Goal: Task Accomplishment & Management: Manage account settings

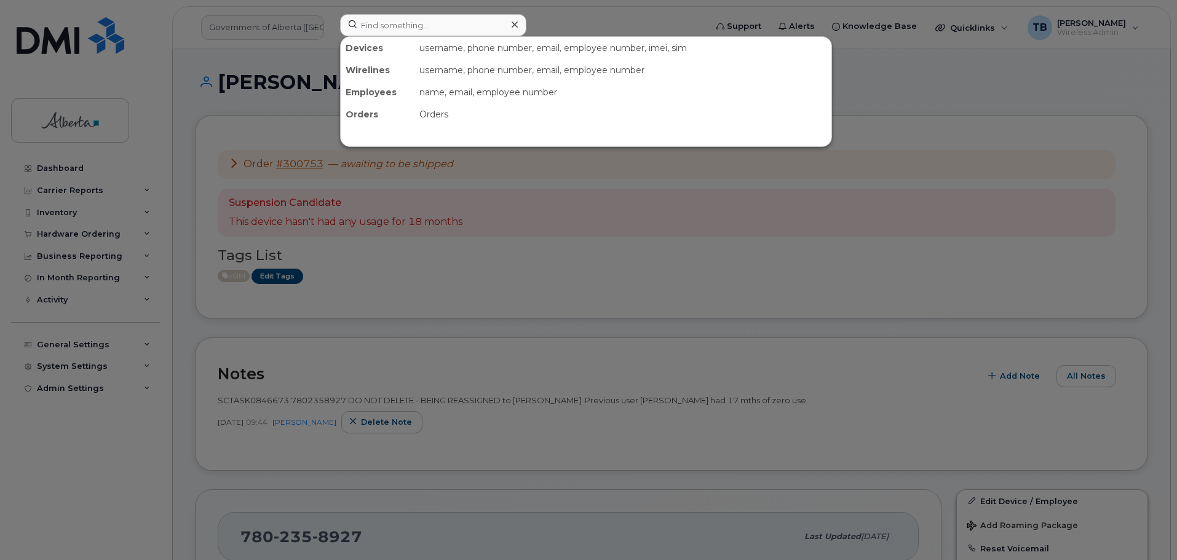
scroll to position [307, 0]
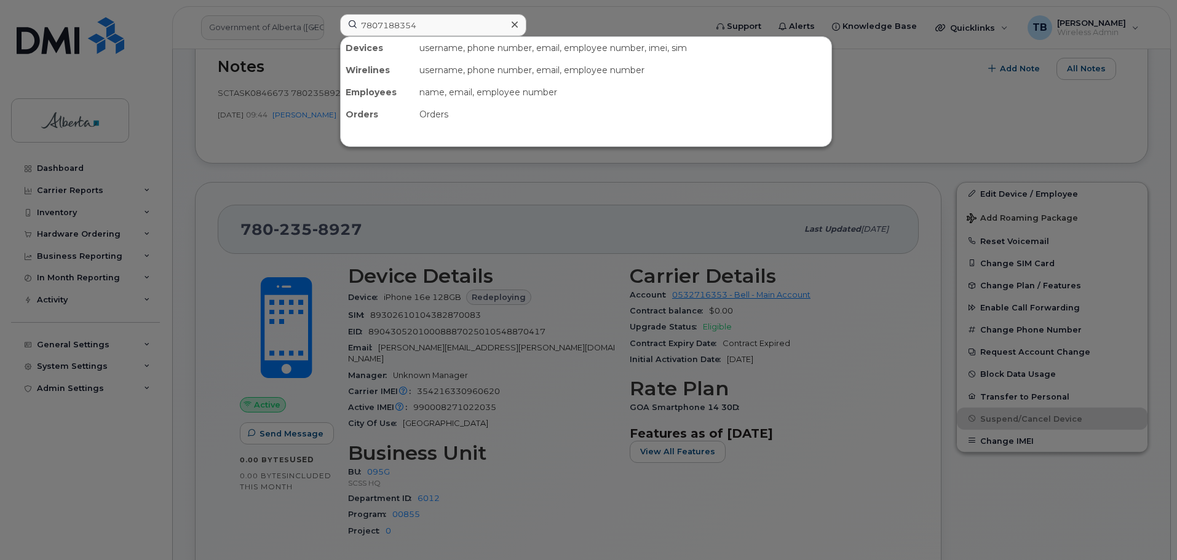
type input "7807188354"
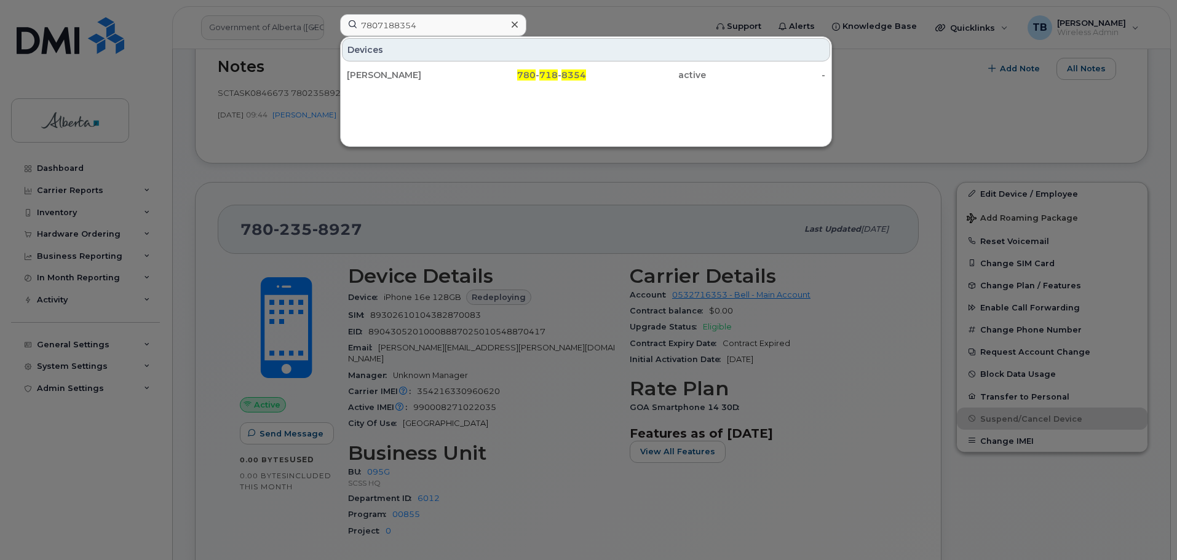
drag, startPoint x: 398, startPoint y: 77, endPoint x: 159, endPoint y: 2, distance: 250.6
click at [398, 77] on div "[PERSON_NAME]" at bounding box center [407, 75] width 120 height 12
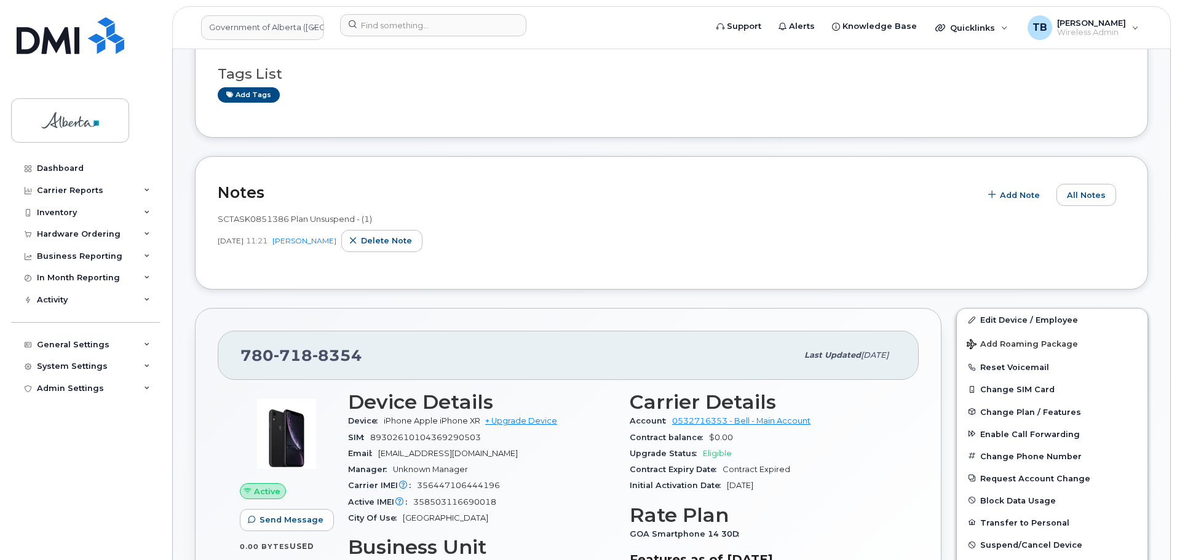
scroll to position [123, 0]
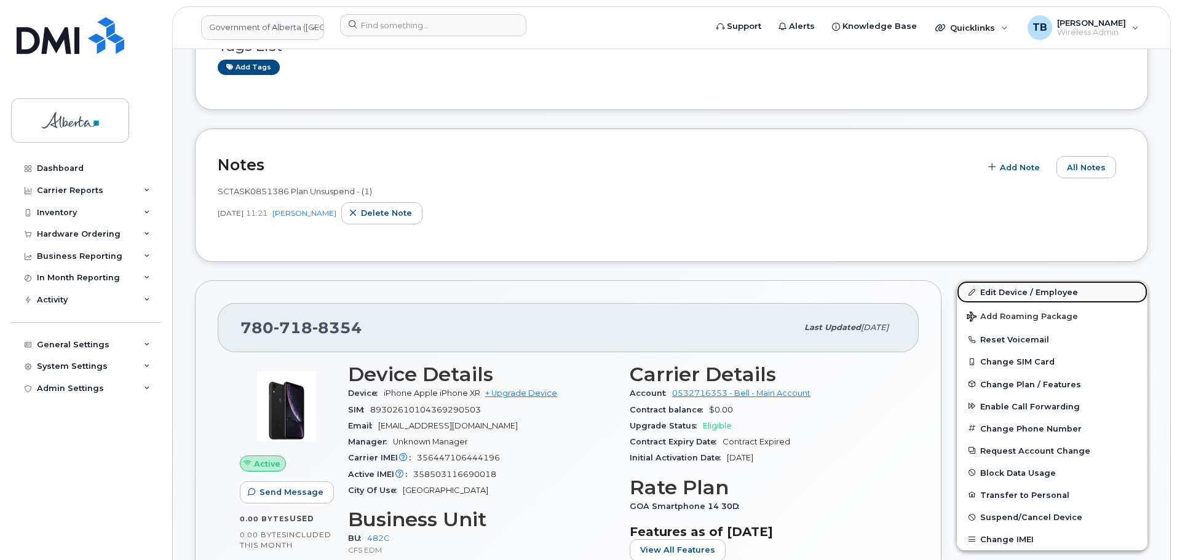
click at [1037, 295] on link "Edit Device / Employee" at bounding box center [1052, 292] width 191 height 22
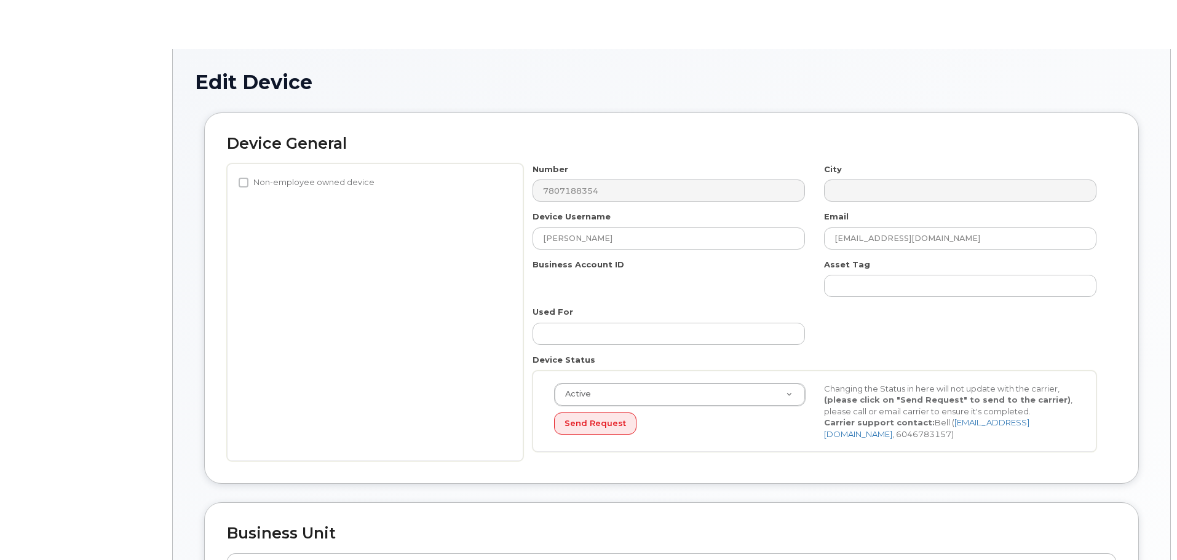
select select "4749733"
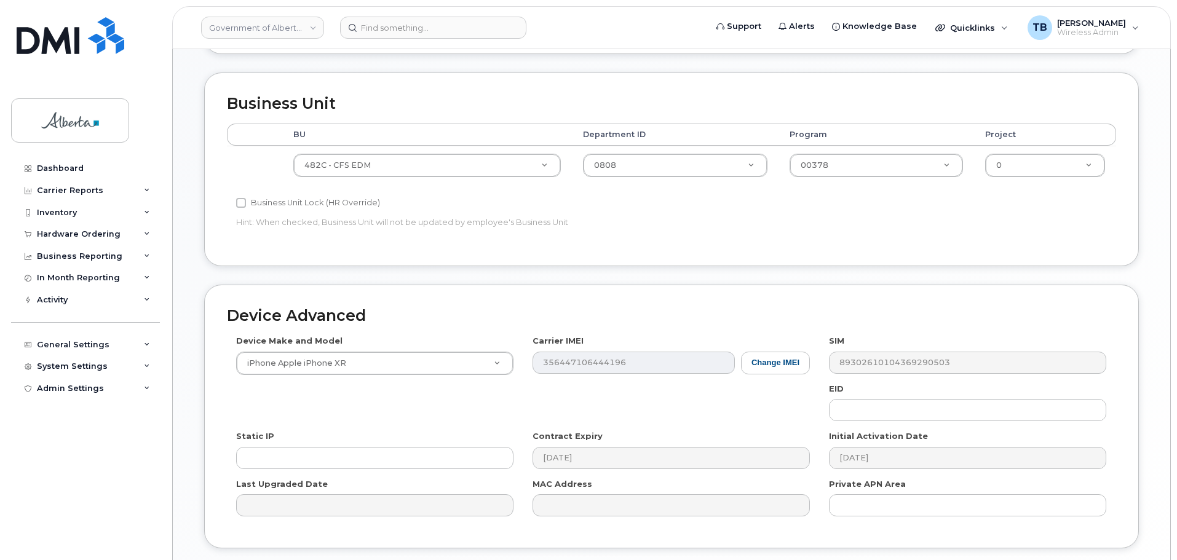
scroll to position [430, 0]
click at [772, 357] on button "Change IMEI" at bounding box center [775, 362] width 69 height 23
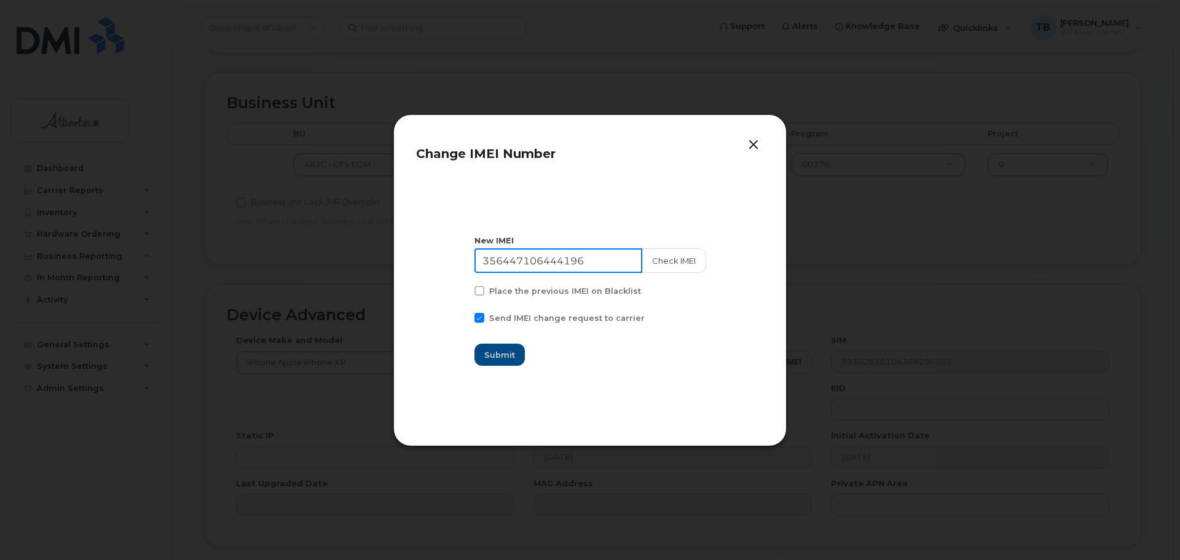
drag, startPoint x: 523, startPoint y: 257, endPoint x: 463, endPoint y: 256, distance: 60.3
click at [463, 256] on section "New IMEI 356447106444196 Check IMEI Place the previous IMEI on Blacklist Send I…" at bounding box center [590, 301] width 348 height 246
paste input "8503116690018"
type input "358503116690018"
click at [665, 263] on button "Check IMEI" at bounding box center [673, 260] width 65 height 25
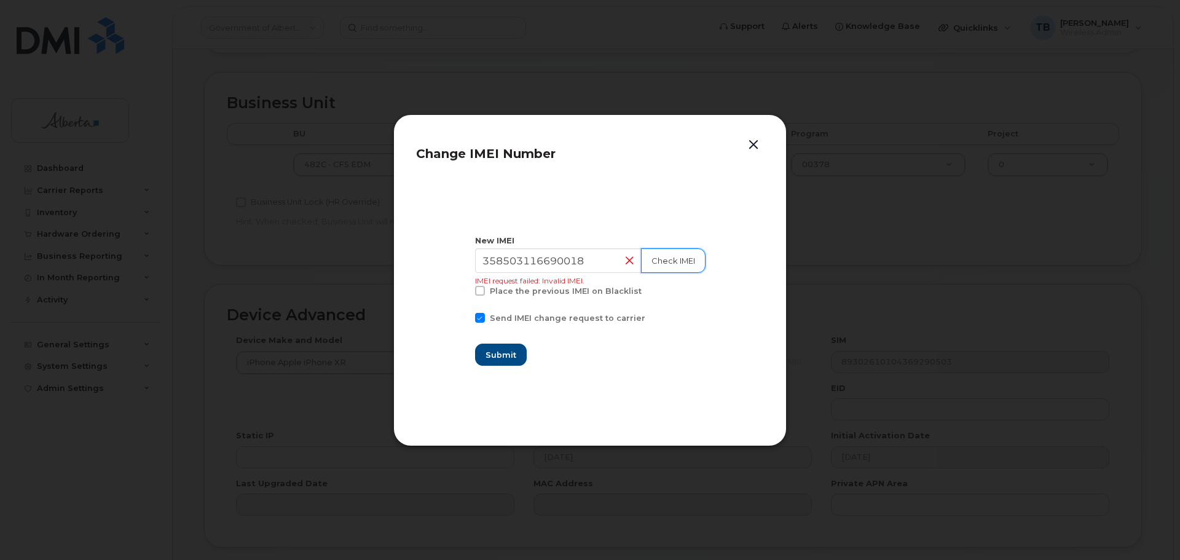
click at [661, 259] on button "Check IMEI" at bounding box center [673, 260] width 65 height 25
click at [754, 143] on button "button" at bounding box center [753, 144] width 18 height 17
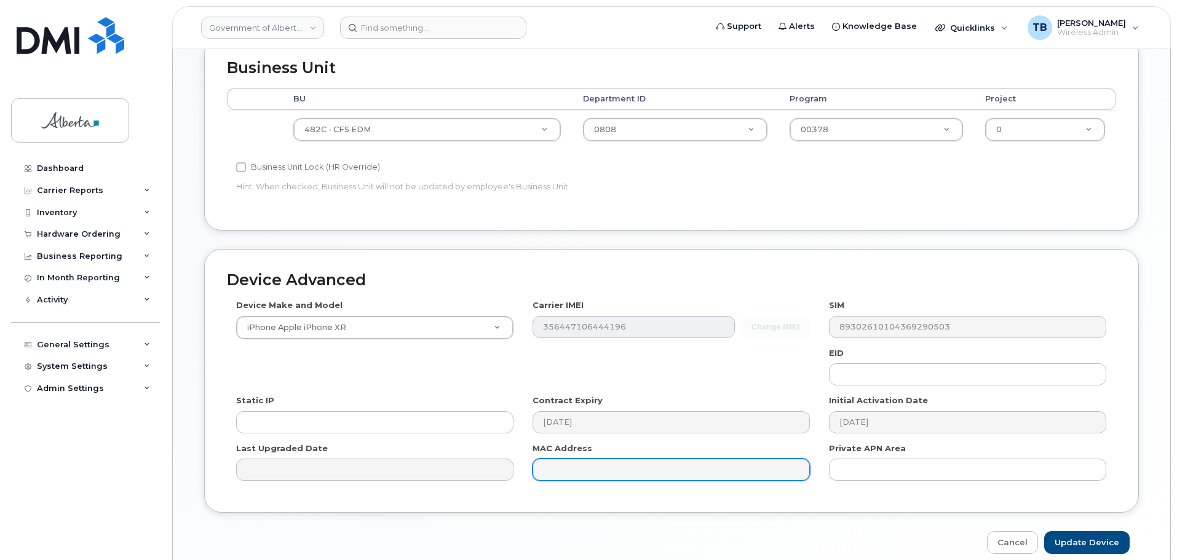
scroll to position [521, 0]
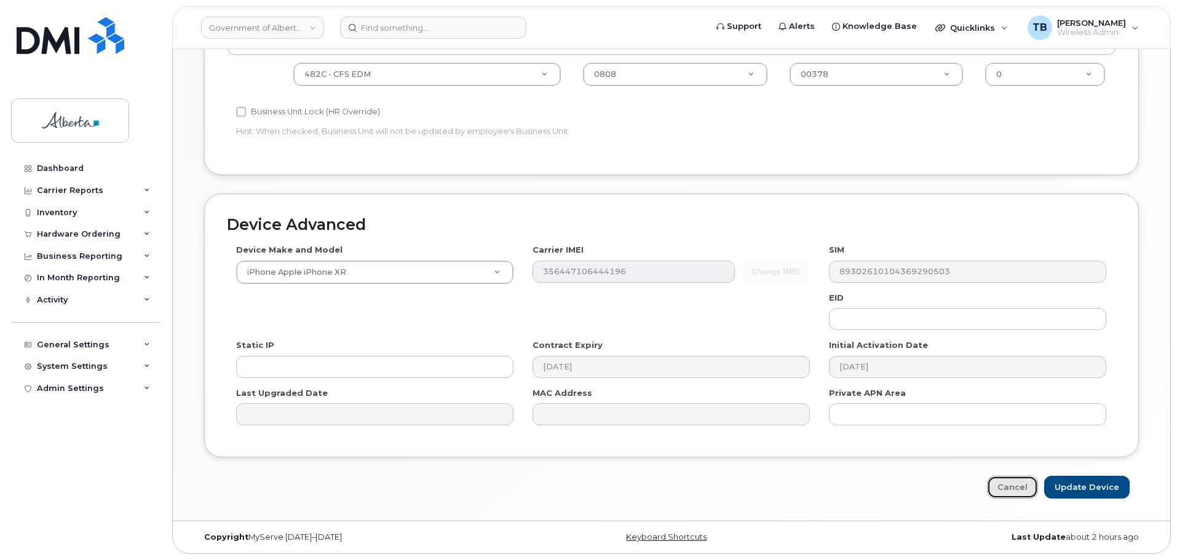
drag, startPoint x: 1020, startPoint y: 488, endPoint x: 999, endPoint y: 477, distance: 23.4
click at [1020, 488] on link "Cancel" at bounding box center [1012, 487] width 51 height 23
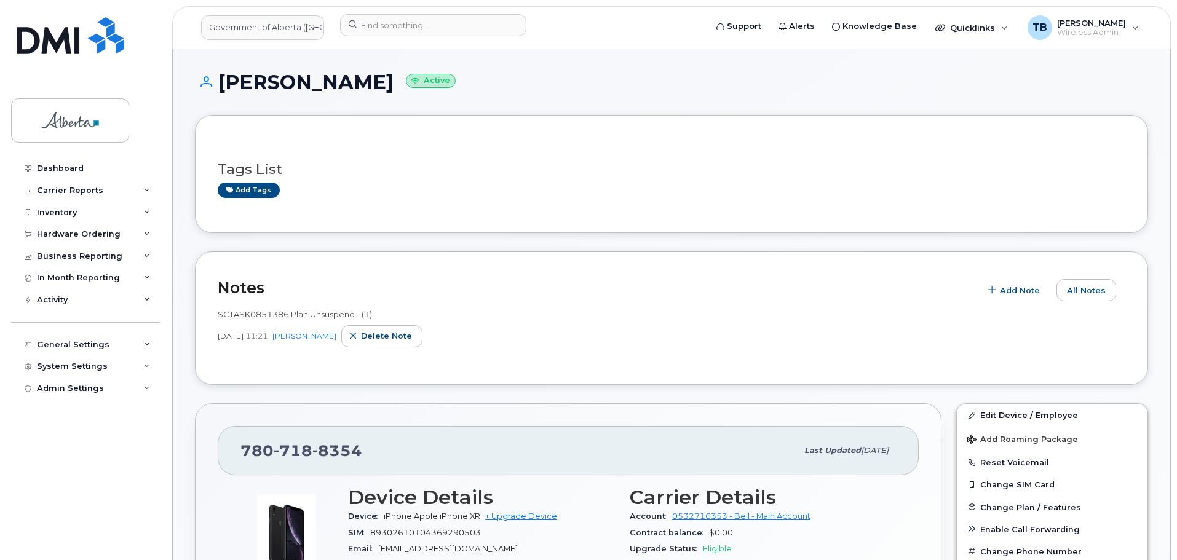
scroll to position [184, 0]
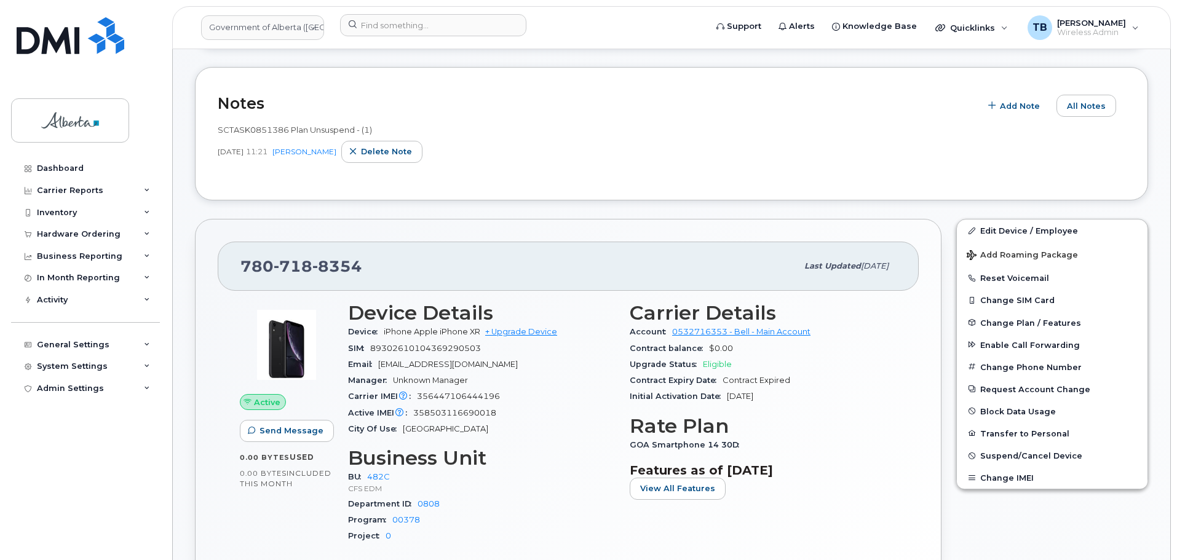
click at [460, 401] on div "Carrier IMEI Carrier IMEI is reported during the last billing cycle or change o…" at bounding box center [481, 397] width 267 height 16
copy span "356447106444196"
click at [460, 413] on span "358503116690018" at bounding box center [454, 412] width 83 height 9
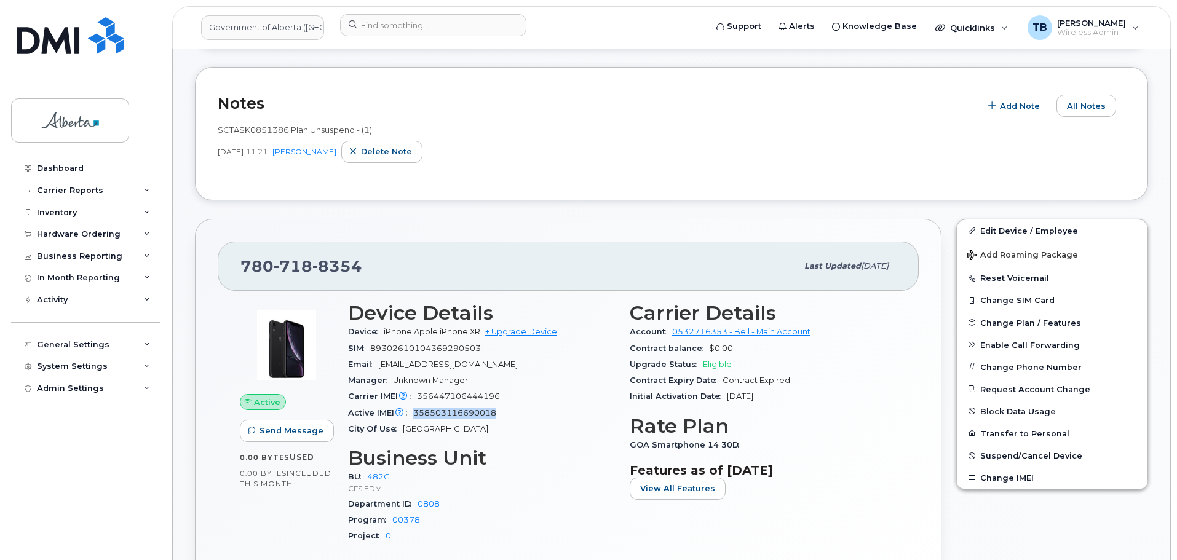
copy span "358503116690018"
click at [475, 394] on span "356447106444196" at bounding box center [458, 396] width 83 height 9
click at [475, 393] on span "356447106444196" at bounding box center [458, 396] width 83 height 9
copy span "356447106444196"
click at [1009, 484] on button "Change IMEI" at bounding box center [1052, 478] width 191 height 22
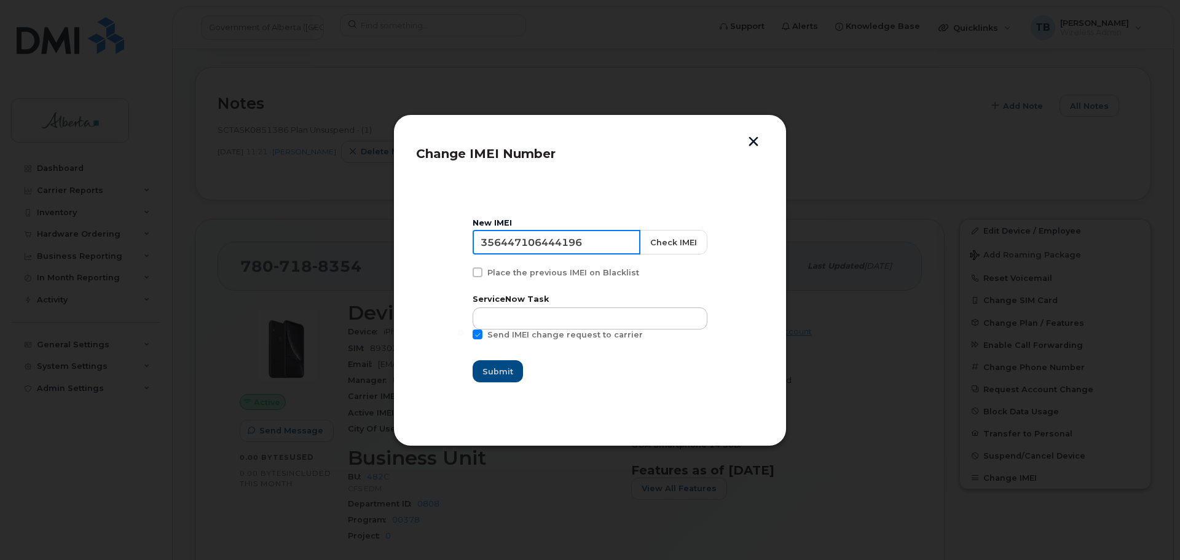
drag, startPoint x: 615, startPoint y: 243, endPoint x: 464, endPoint y: 243, distance: 151.8
click at [478, 242] on input "356447106444196" at bounding box center [557, 242] width 168 height 25
paste input "8503116690018"
type input "358503116690018"
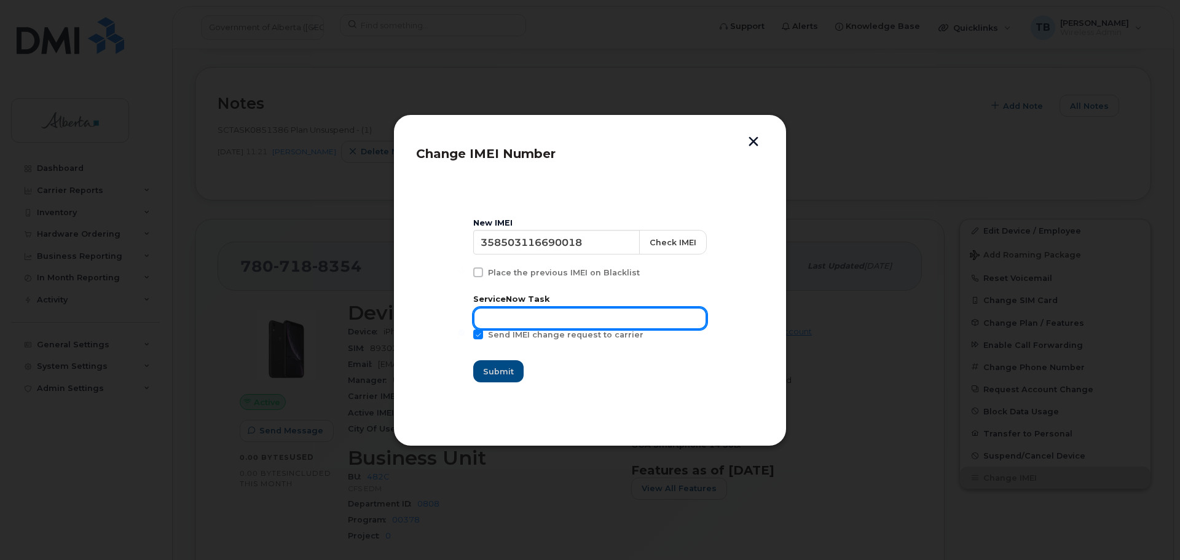
click at [529, 315] on input "text" at bounding box center [590, 318] width 234 height 22
paste input "SCTASK0854273"
type input "SCTASK0854273"
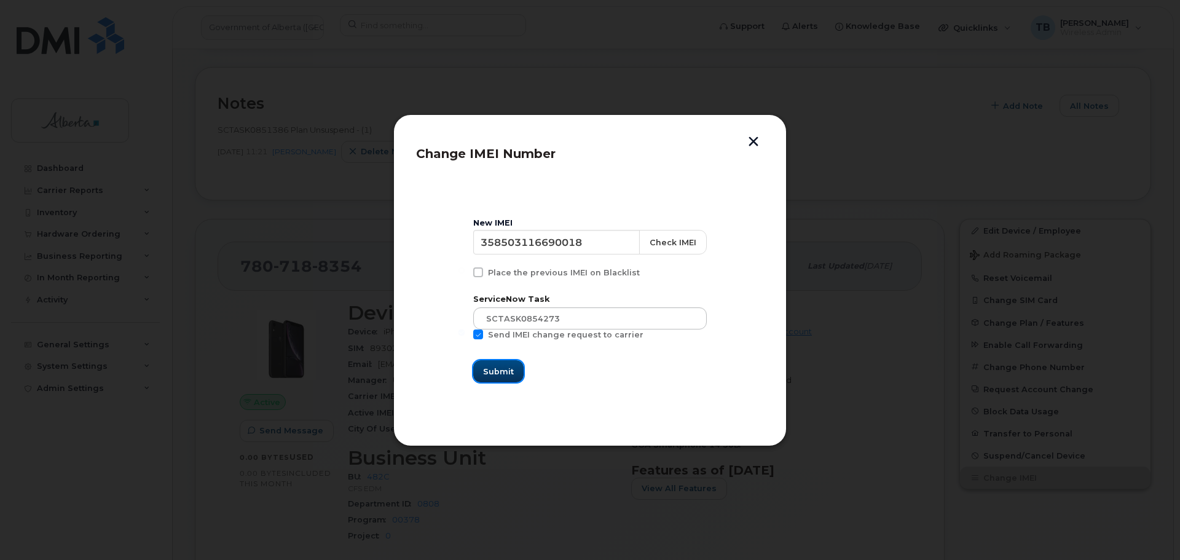
click at [508, 370] on span "Submit" at bounding box center [498, 372] width 31 height 12
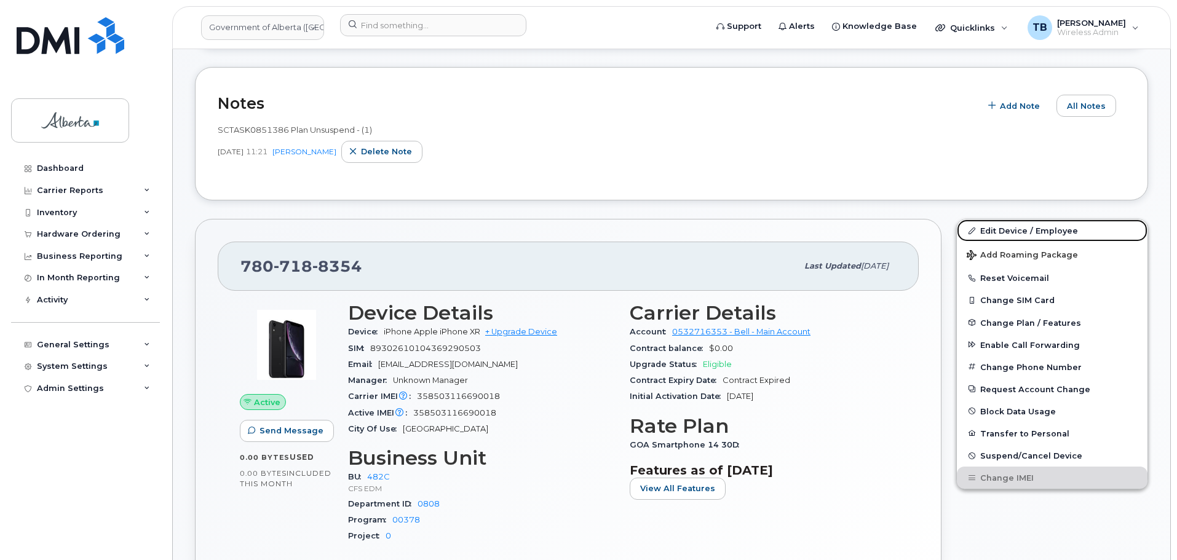
drag, startPoint x: 1008, startPoint y: 229, endPoint x: 861, endPoint y: 267, distance: 151.0
click at [1008, 229] on link "Edit Device / Employee" at bounding box center [1052, 230] width 191 height 22
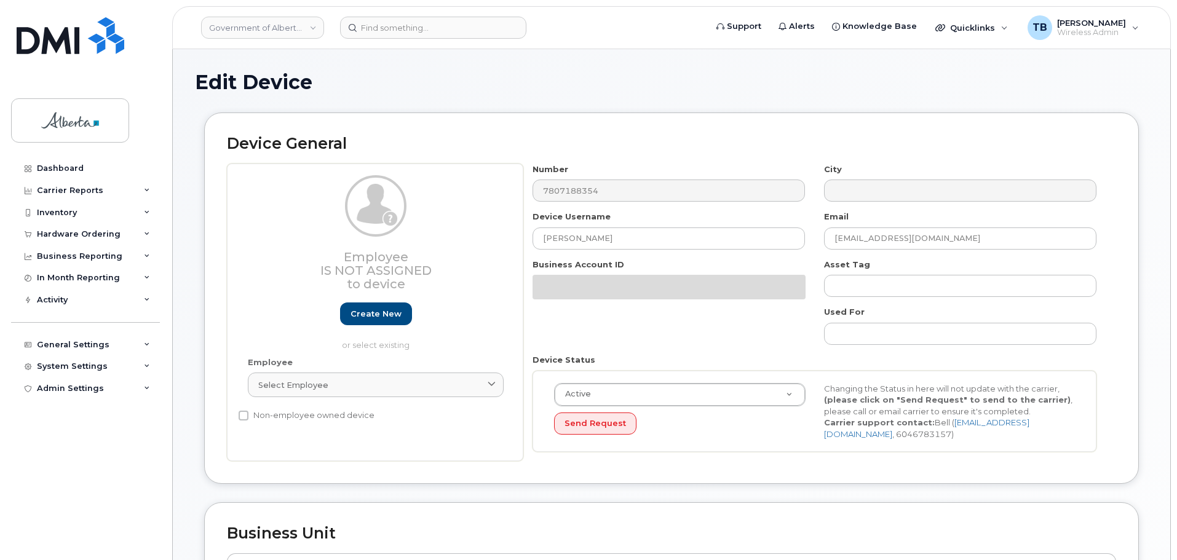
select select "4749733"
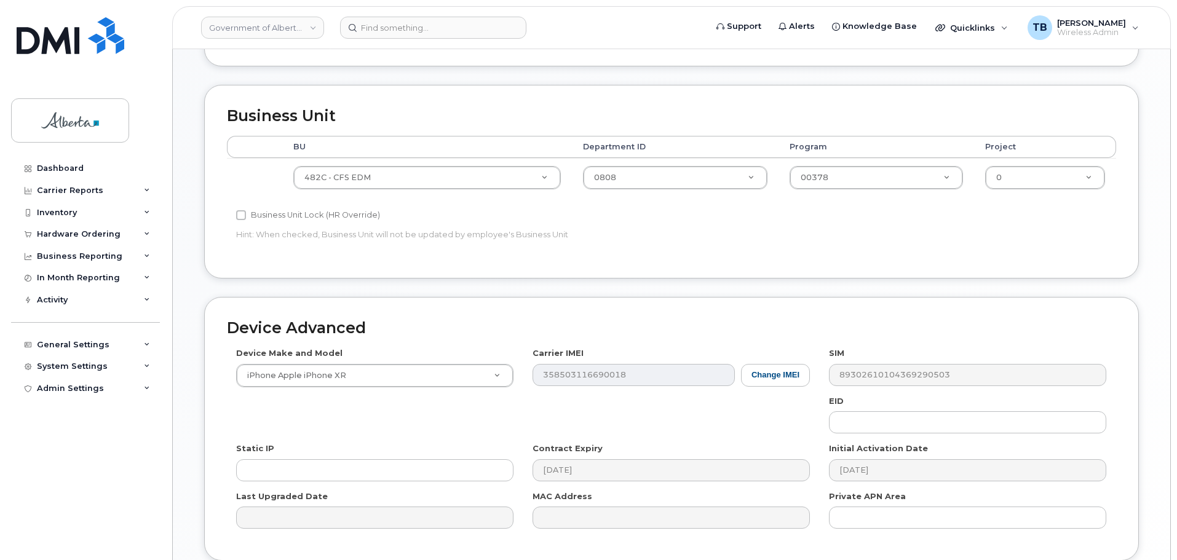
scroll to position [430, 0]
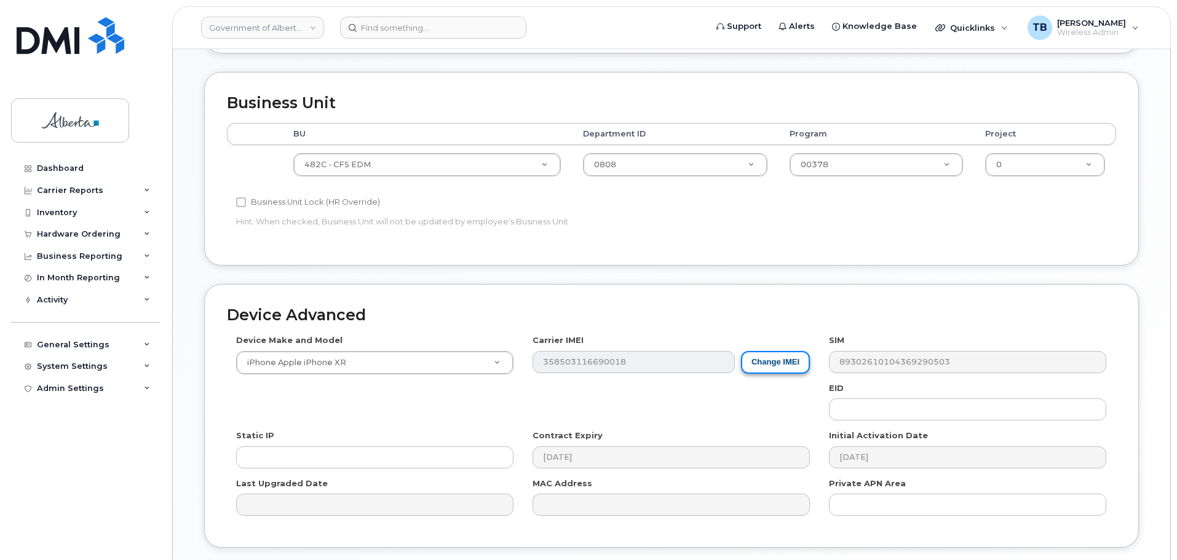
click at [785, 364] on button "Change IMEI" at bounding box center [775, 362] width 69 height 23
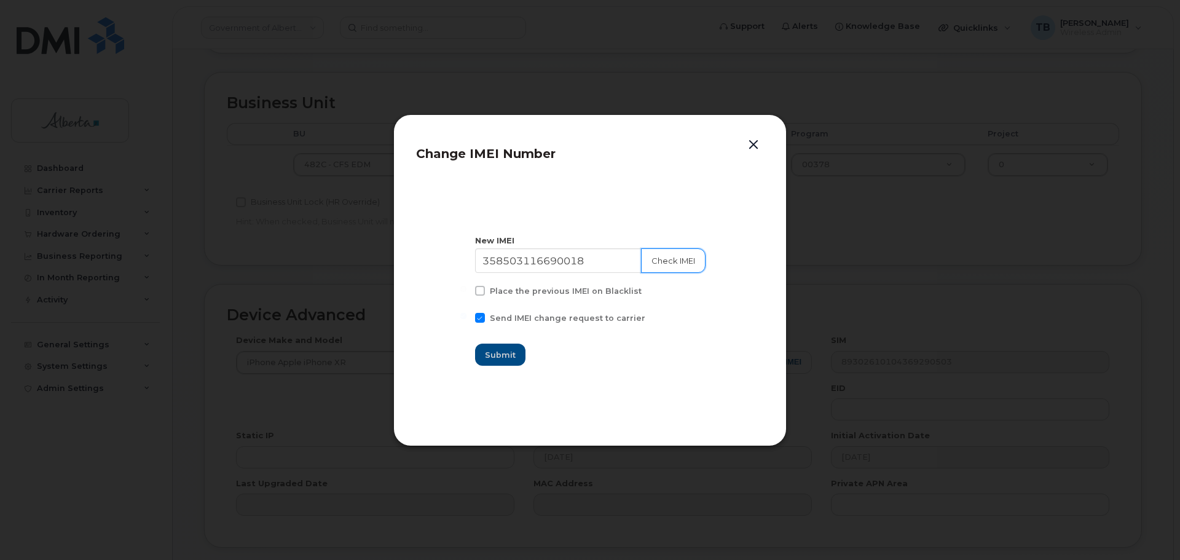
click at [661, 263] on button "Check IMEI" at bounding box center [673, 260] width 65 height 25
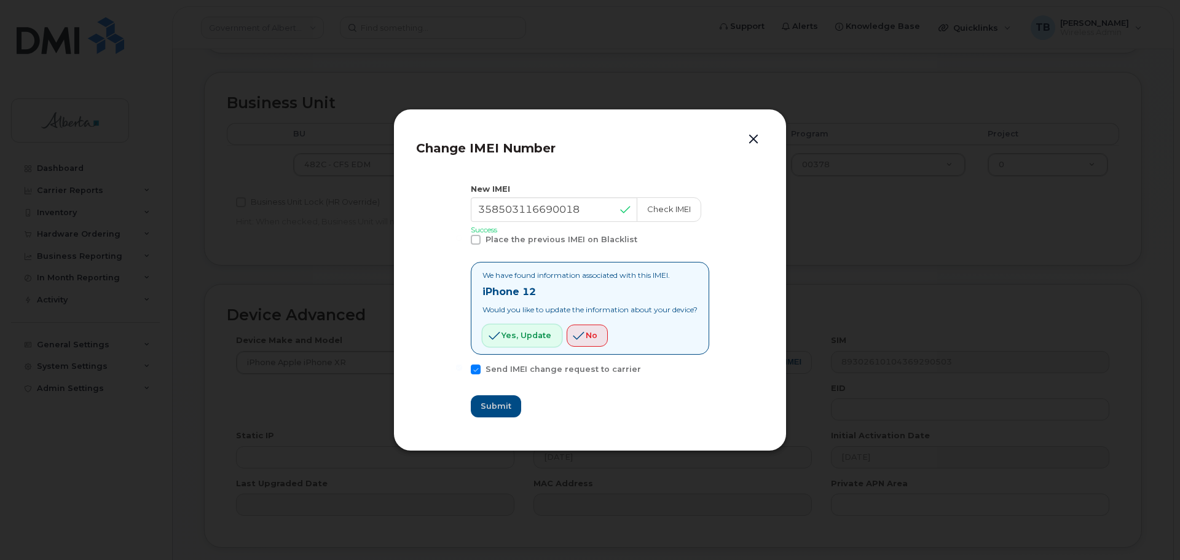
click at [513, 333] on span "Yes, update" at bounding box center [527, 336] width 50 height 12
click at [752, 136] on button "button" at bounding box center [753, 139] width 18 height 17
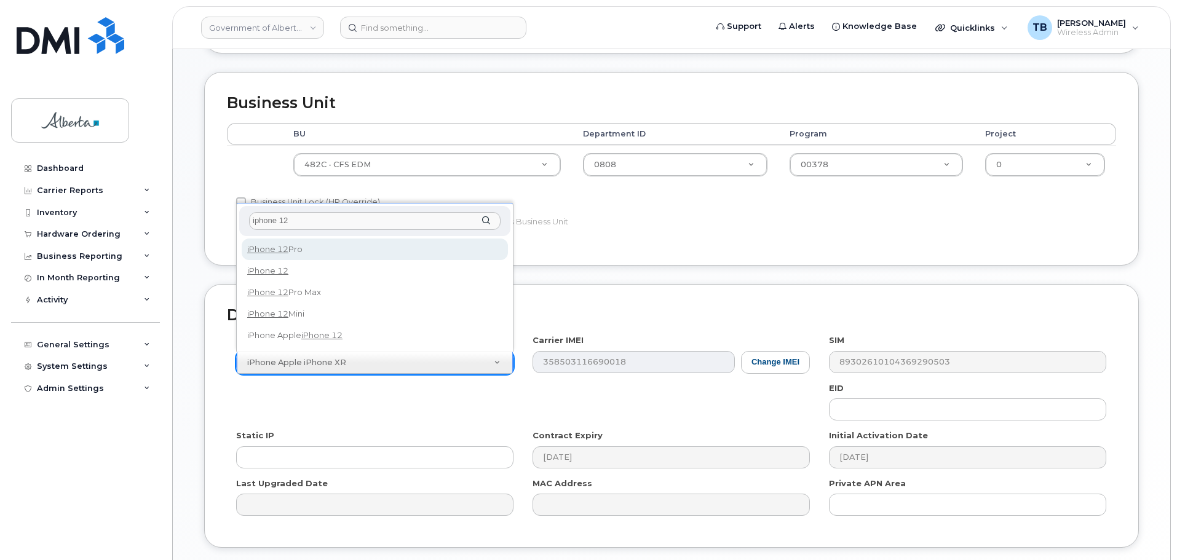
type input "iphone 12"
select select "2435"
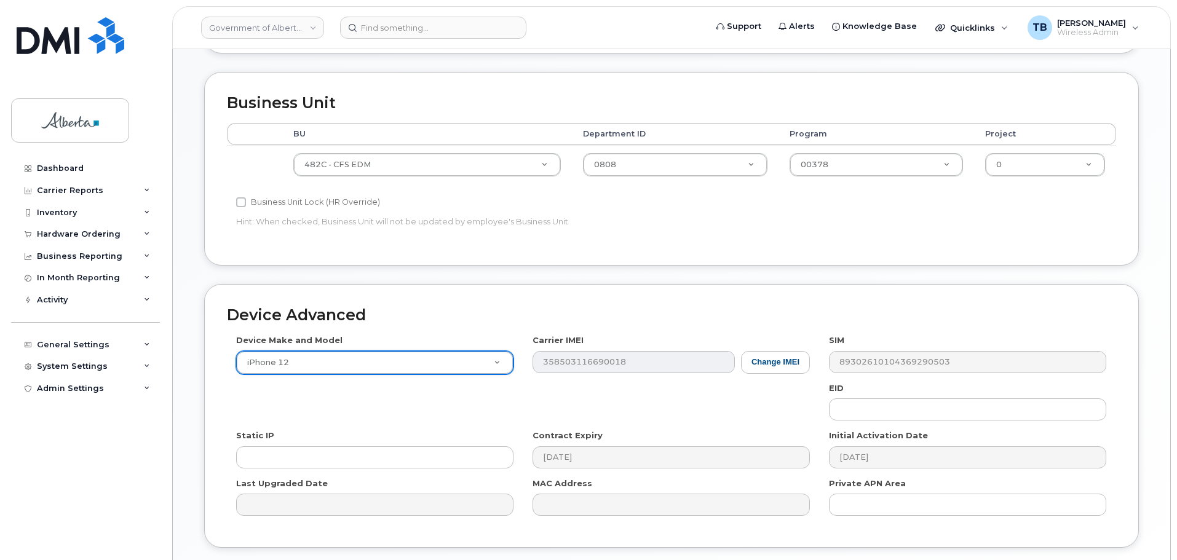
scroll to position [521, 0]
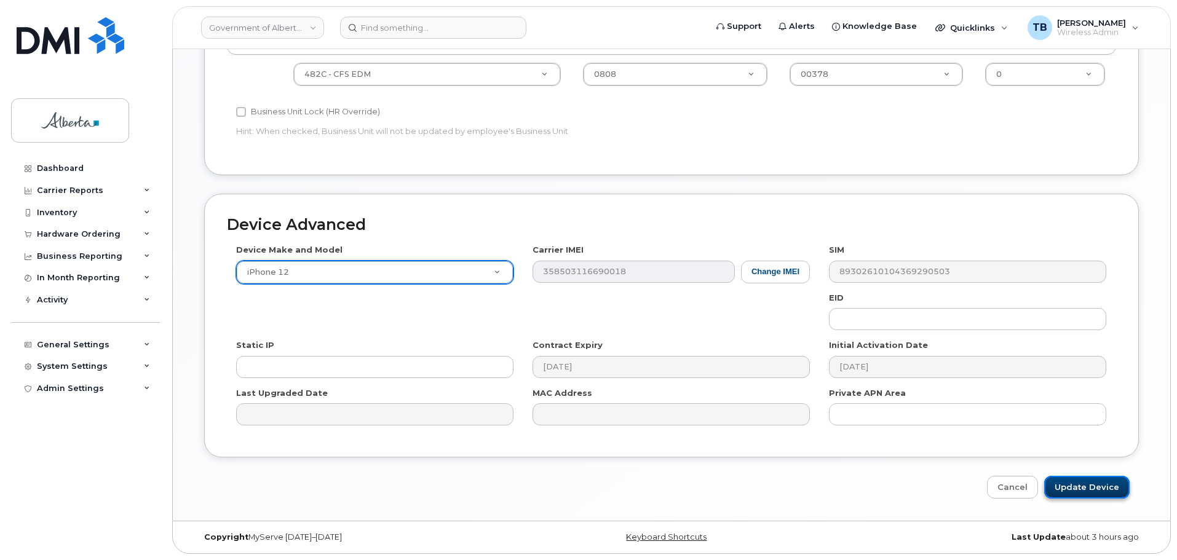
click at [1086, 488] on input "Update Device" at bounding box center [1086, 487] width 85 height 23
type input "Saving..."
